Goal: Task Accomplishment & Management: Manage account settings

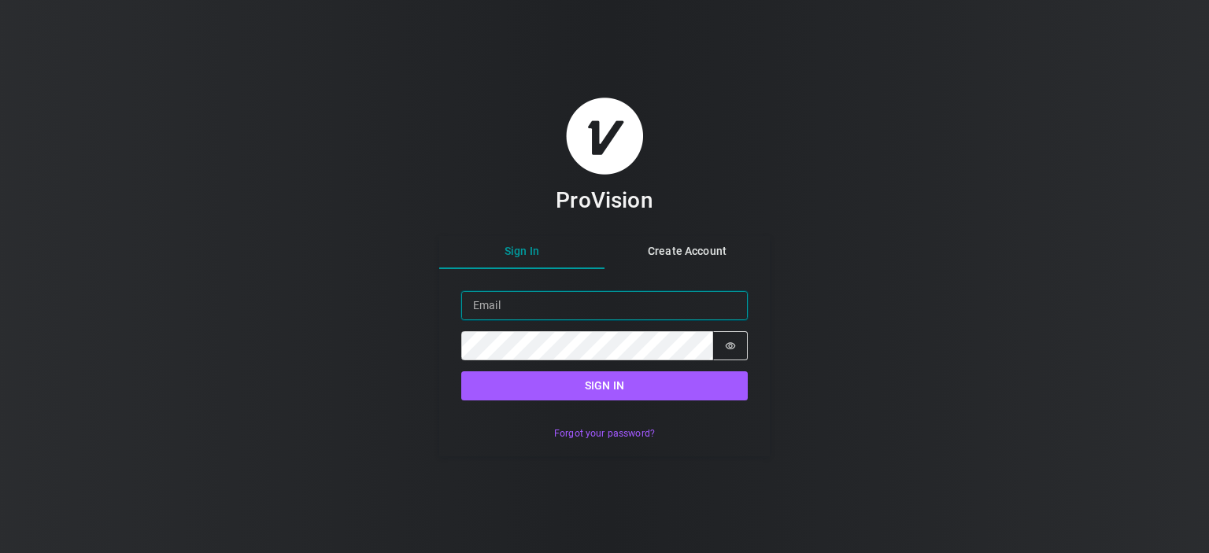
click at [519, 298] on input "Email" at bounding box center [604, 305] width 286 height 29
click at [386, 337] on div "ProVision Sign In Create Account Sign in Email Password Password is hidden Sign…" at bounding box center [604, 276] width 1209 height 553
click at [493, 307] on input "Email" at bounding box center [604, 305] width 286 height 29
type input "[PERSON_NAME][EMAIL_ADDRESS][DOMAIN_NAME]"
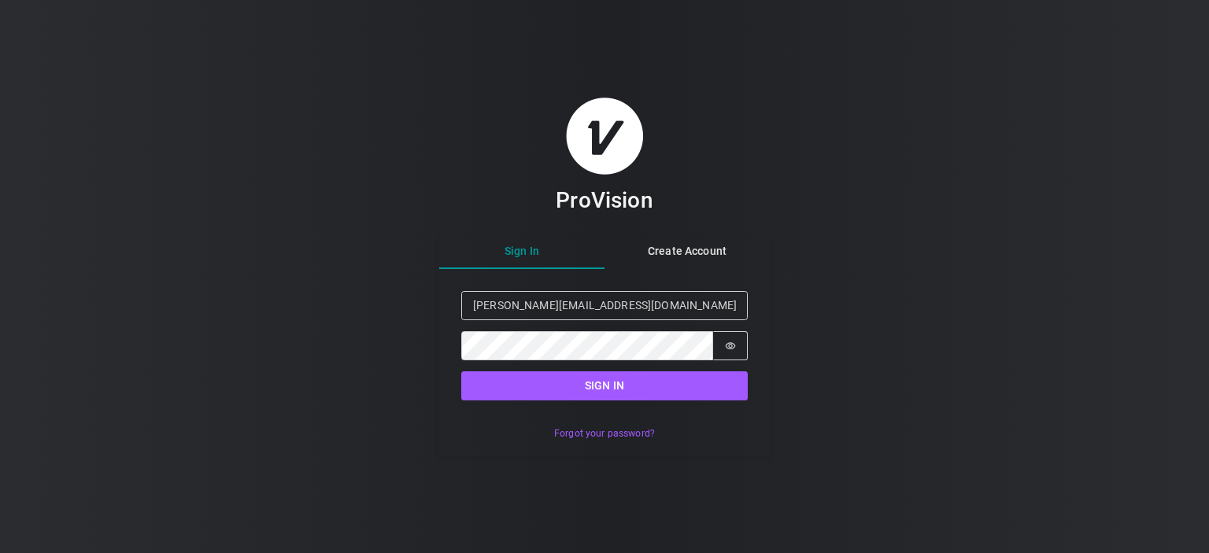
click at [386, 316] on div "ProVision Sign In Create Account Sign in Email [PERSON_NAME][EMAIL_ADDRESS][DOM…" at bounding box center [604, 276] width 1209 height 553
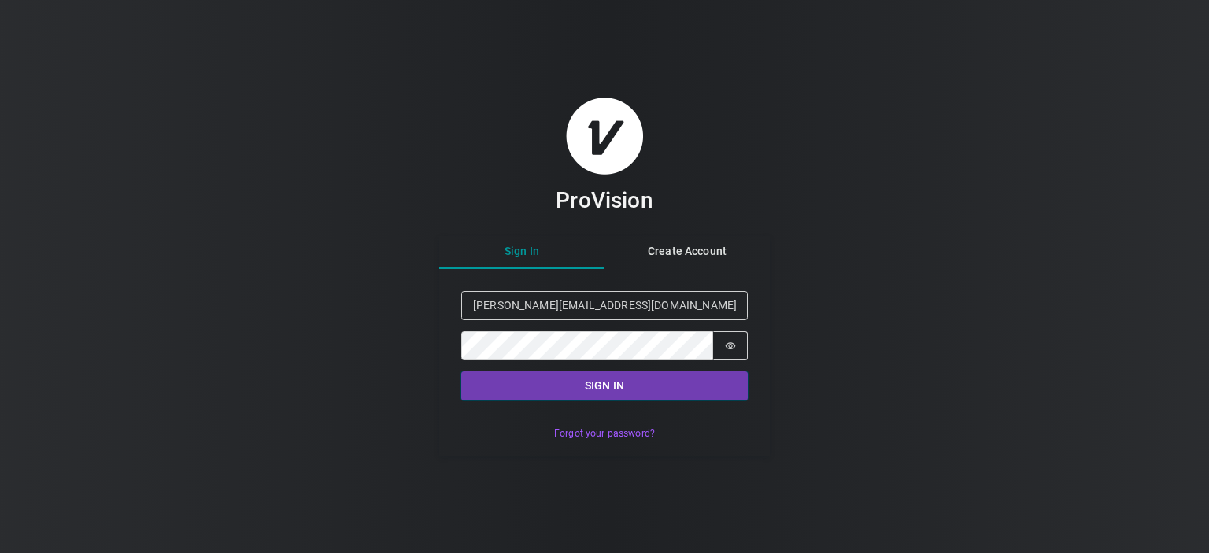
click at [629, 382] on button "Sign in" at bounding box center [604, 385] width 286 height 29
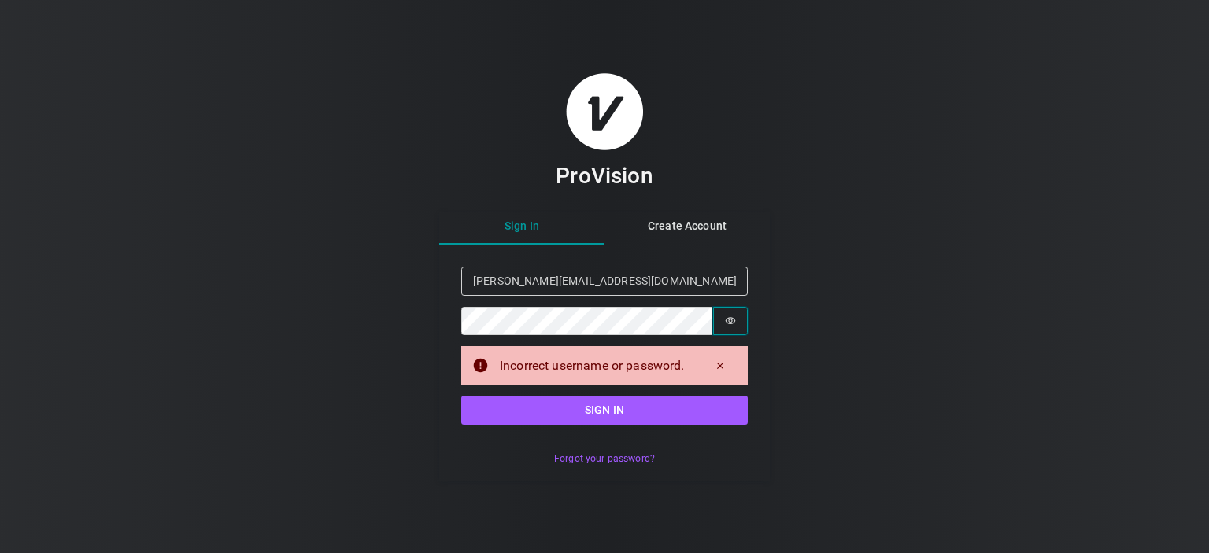
click at [730, 320] on icon "Show password" at bounding box center [730, 321] width 11 height 11
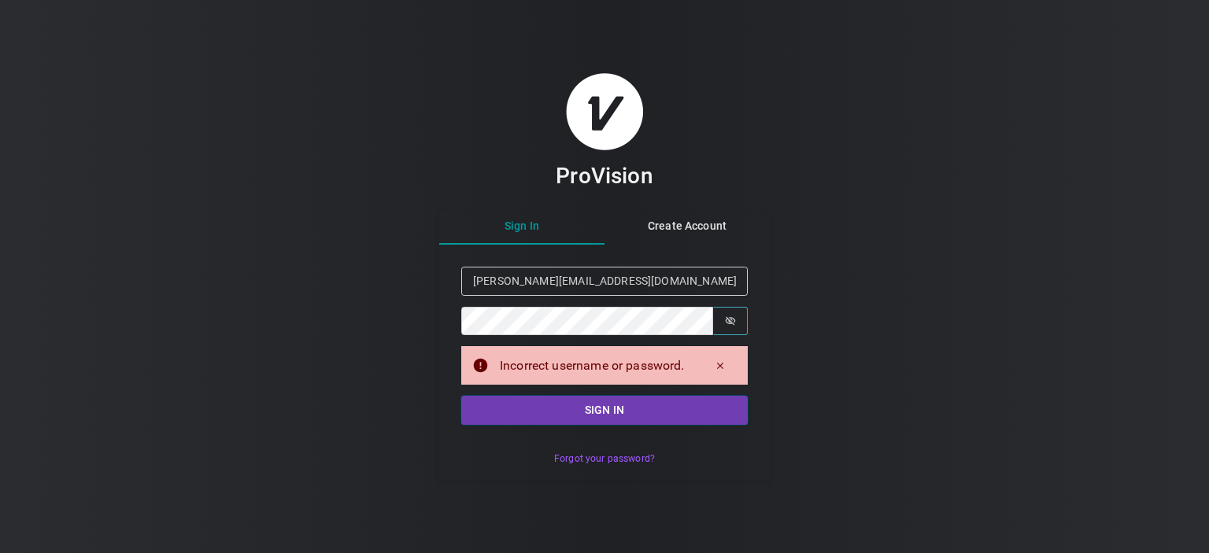
click at [595, 408] on button "Sign in" at bounding box center [604, 410] width 286 height 29
